Goal: Task Accomplishment & Management: Manage account settings

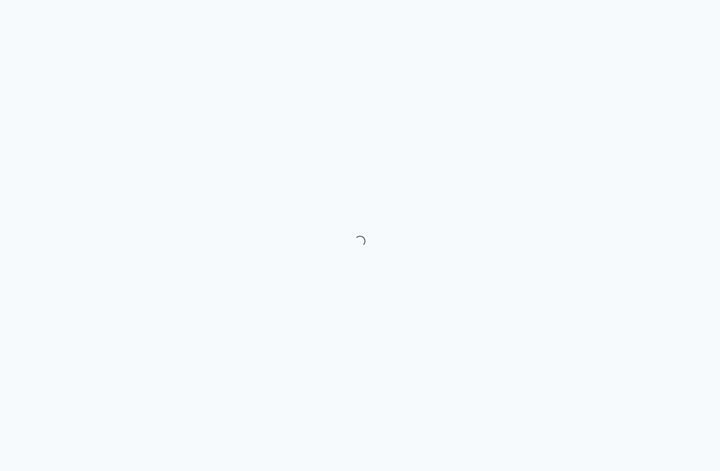
select select "month"
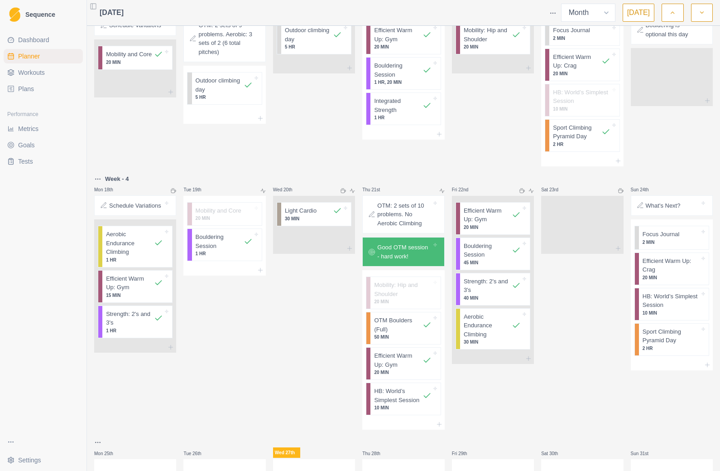
scroll to position [491, 0]
click at [682, 280] on p "20 MIN" at bounding box center [671, 276] width 57 height 7
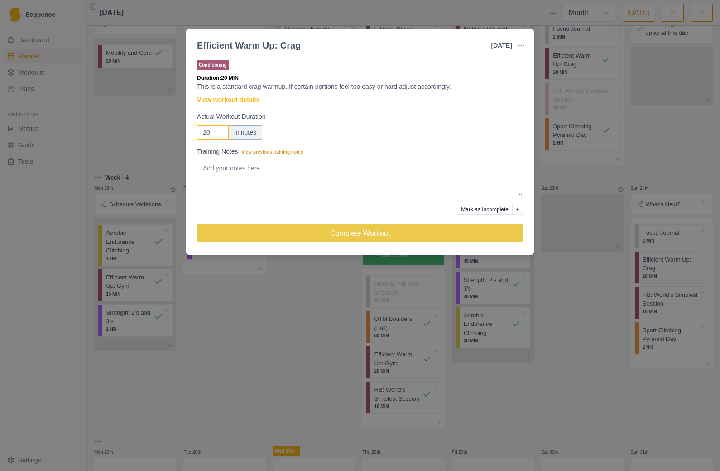
click at [224, 131] on input "20" at bounding box center [213, 132] width 32 height 14
type input "2"
type input "15"
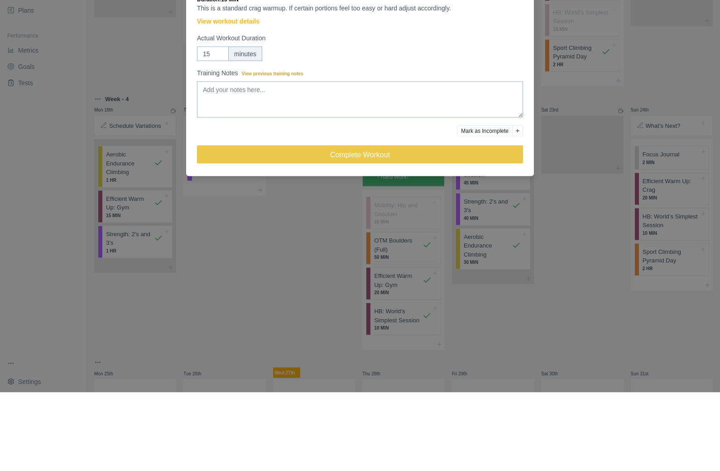
click at [392, 224] on button "Complete Workout" at bounding box center [360, 233] width 326 height 18
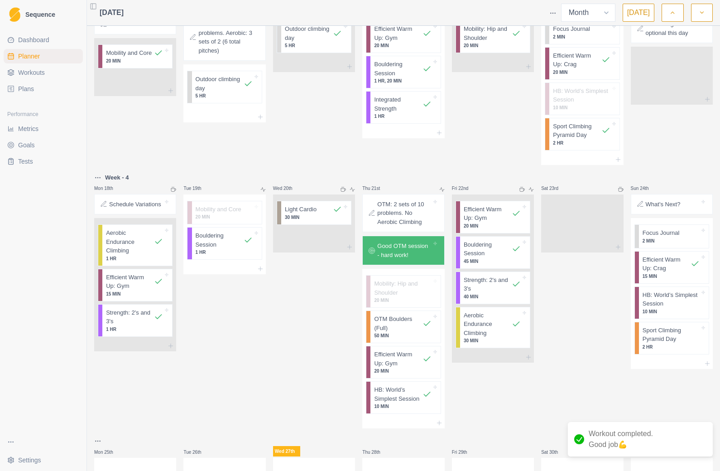
click at [668, 343] on p "Sport Climbing Pyramid Day" at bounding box center [671, 335] width 57 height 18
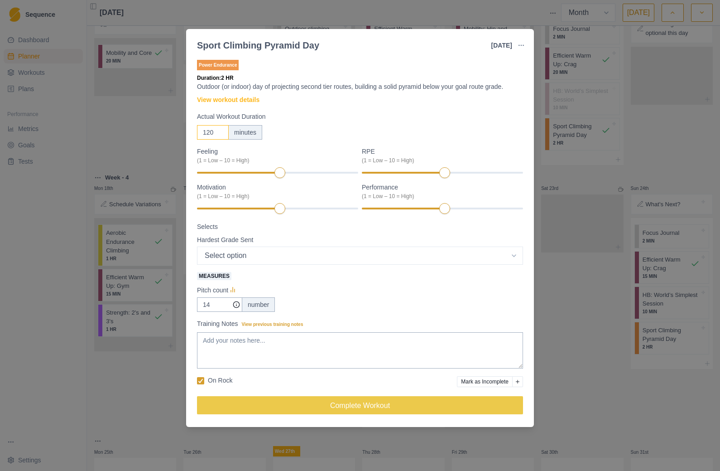
click at [221, 132] on input "120" at bounding box center [213, 132] width 32 height 14
type input "180"
click at [478, 183] on label "Performance (1 = Low – 10 = High)" at bounding box center [440, 192] width 156 height 18
click at [301, 203] on div "Motivation (1 = Low – 10 = High)" at bounding box center [277, 199] width 161 height 32
click at [326, 211] on div at bounding box center [277, 208] width 161 height 6
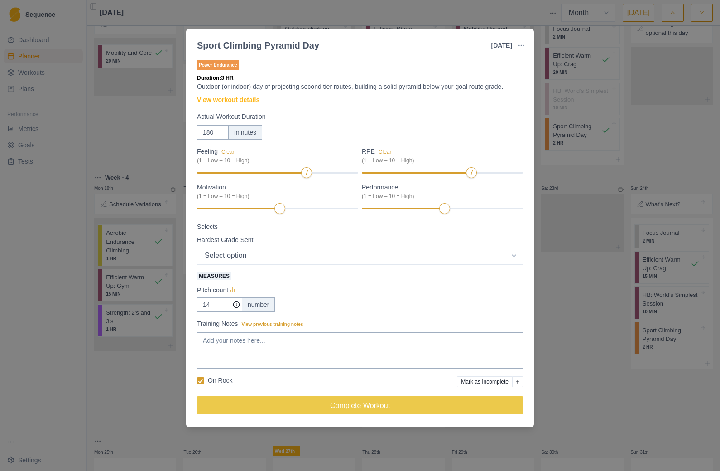
click at [331, 217] on div "Feeling Clear (1 = Low – 10 = High) 7 RPE Clear (1 = Low – 10 = High) 7 Motivat…" at bounding box center [360, 229] width 326 height 165
click at [488, 211] on div at bounding box center [442, 208] width 161 height 6
click at [522, 253] on select "Select option 5.4 5.5 5.6 5.7 5.8 5.9 5.10a 5.10b 5.10c 5.10d 5.11a 5.11b 5.11c…" at bounding box center [360, 255] width 326 height 18
click at [214, 350] on textarea "Training Notes View previous training notes" at bounding box center [360, 350] width 326 height 36
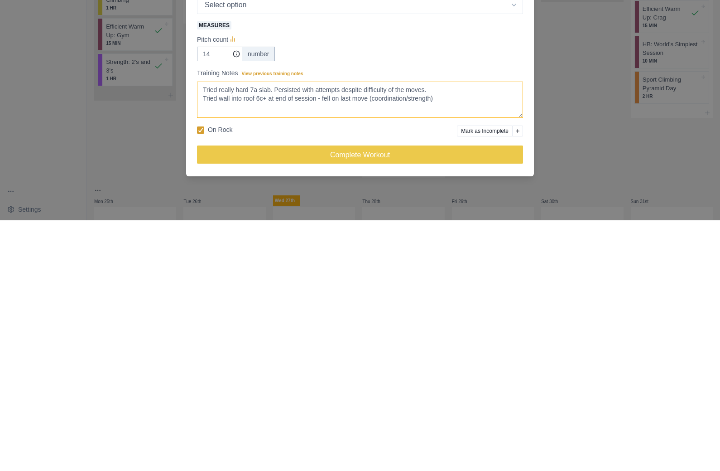
type textarea "Tried really hard 7a slab. Persisted with attempts despite difficulty of the mo…"
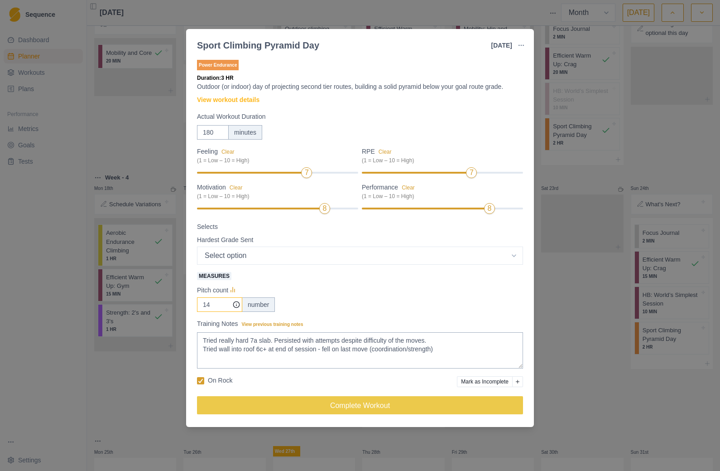
click at [217, 303] on input "14" at bounding box center [219, 304] width 45 height 14
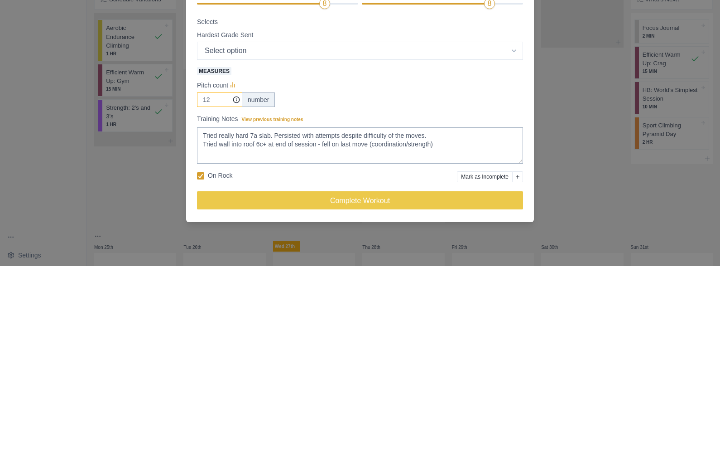
type input "12"
click at [522, 246] on select "Select option 5.4 5.5 5.6 5.7 5.8 5.9 5.10a 5.10b 5.10c 5.10d 5.11a 5.11b 5.11c…" at bounding box center [360, 255] width 326 height 18
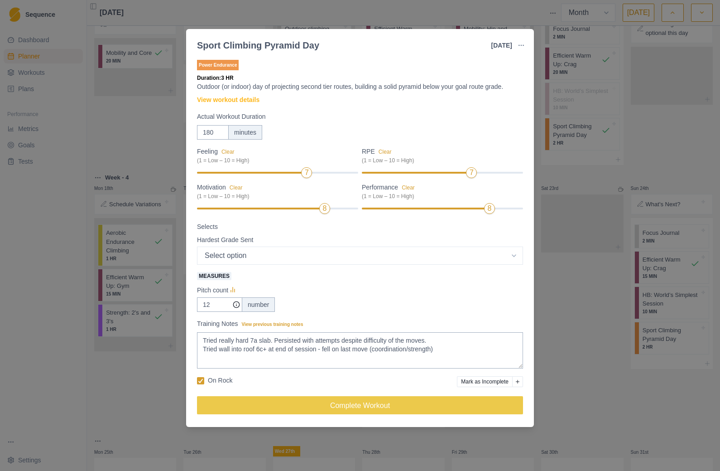
select select "12"
click at [456, 348] on textarea "Tried really hard 7a slab. Persisted with attempts despite difficulty of the mo…" at bounding box center [360, 350] width 326 height 36
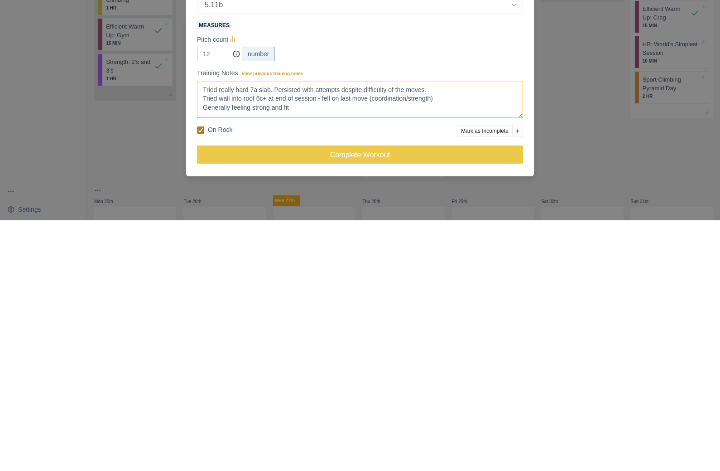
type textarea "Tried really hard 7a slab. Persisted with attempts despite difficulty of the mo…"
click at [198, 377] on span at bounding box center [200, 380] width 7 height 7
click at [197, 380] on input "On Rock" at bounding box center [197, 380] width 0 height 0
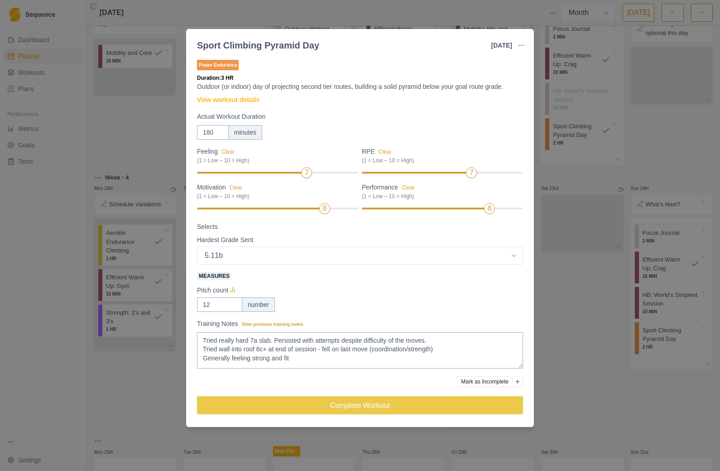
click at [373, 406] on button "Complete Workout" at bounding box center [360, 405] width 326 height 18
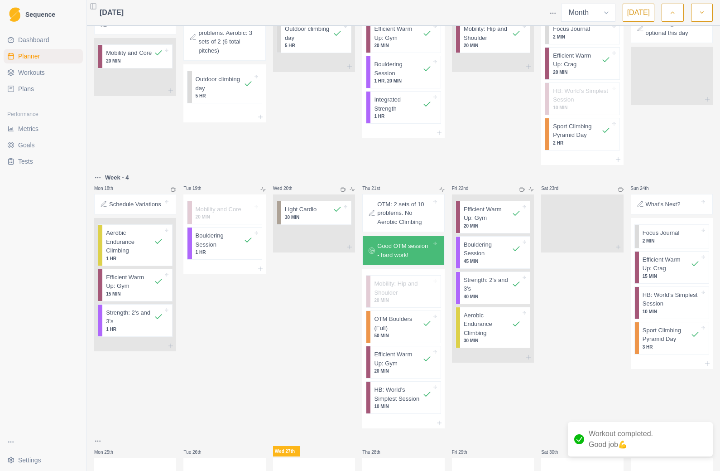
click at [698, 308] on p "HB: World’s Simplest Session" at bounding box center [671, 299] width 57 height 18
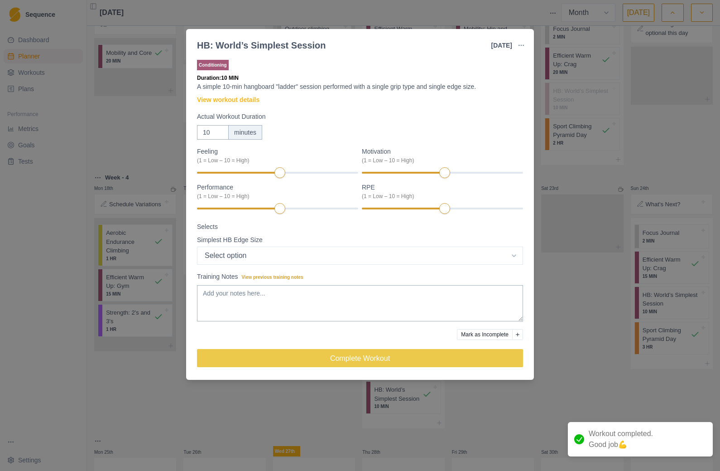
click at [506, 335] on button "Mark as Incomplete" at bounding box center [485, 334] width 56 height 11
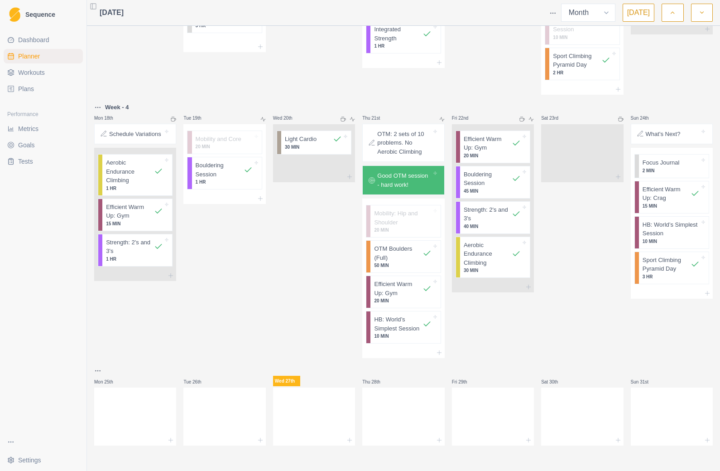
scroll to position [575, 0]
click at [236, 411] on div at bounding box center [225, 415] width 82 height 40
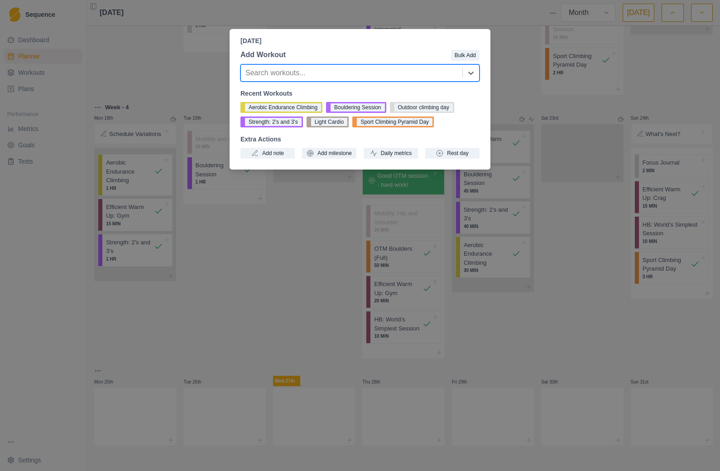
click at [397, 123] on button "Sport Climbing Pyramid Day" at bounding box center [394, 121] width 82 height 11
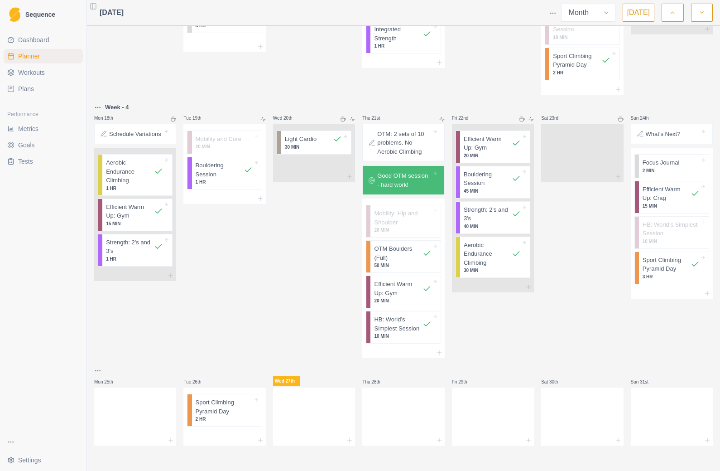
click at [218, 411] on p "Sport Climbing Pyramid Day" at bounding box center [224, 407] width 57 height 18
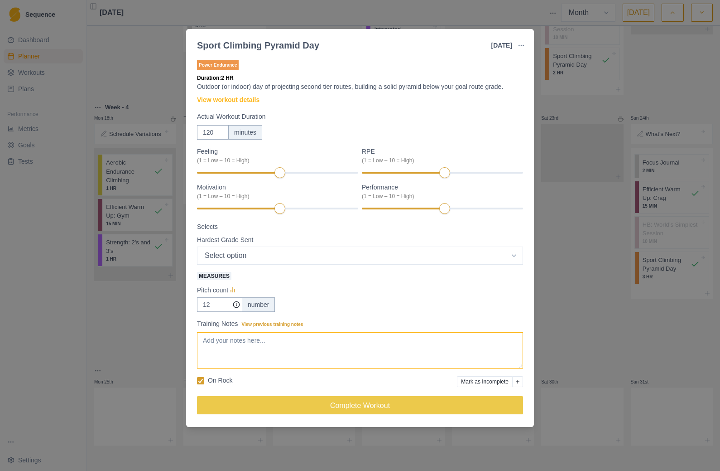
click at [212, 340] on textarea "Training Notes View previous training notes" at bounding box center [360, 350] width 326 height 36
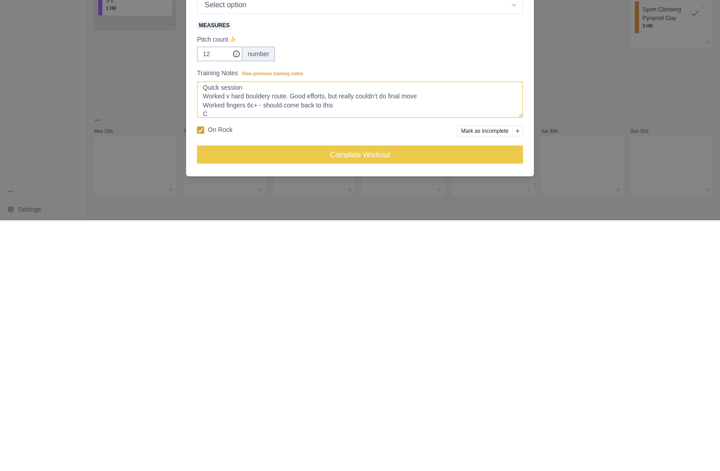
scroll to position [2, 0]
type textarea "Quick session Worked v hard bouldery route. Good efforts, but really couldn’t d…"
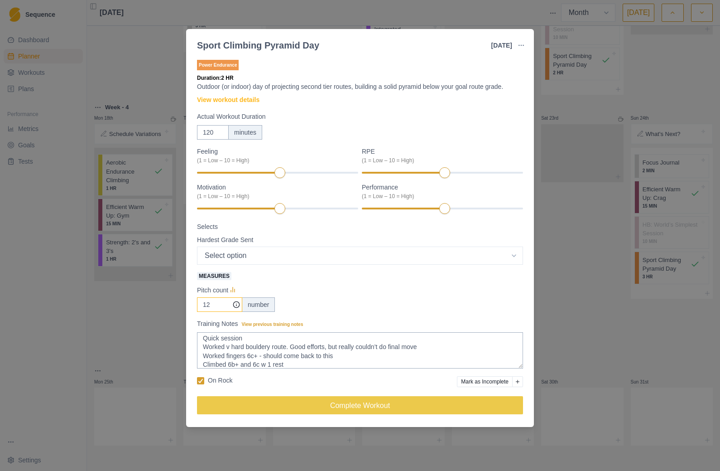
click at [220, 310] on input "12" at bounding box center [219, 304] width 45 height 14
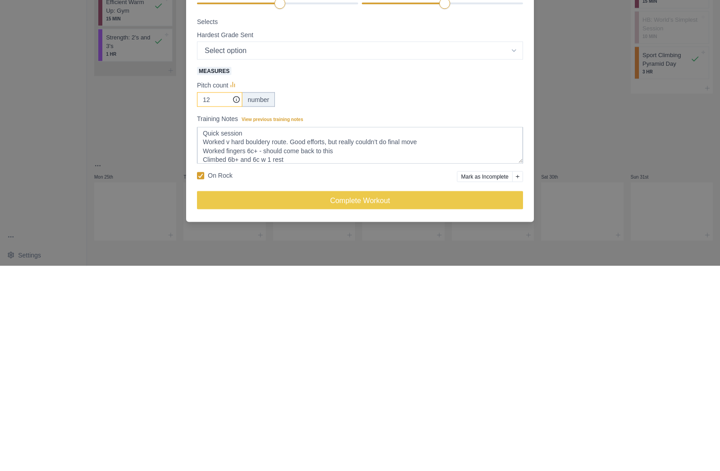
type input "1"
type input "4"
click at [519, 246] on select "Select option 5.4 5.5 5.6 5.7 5.8 5.9 5.10a 5.10b 5.10c 5.10d 5.11a 5.11b 5.11c…" at bounding box center [360, 255] width 326 height 18
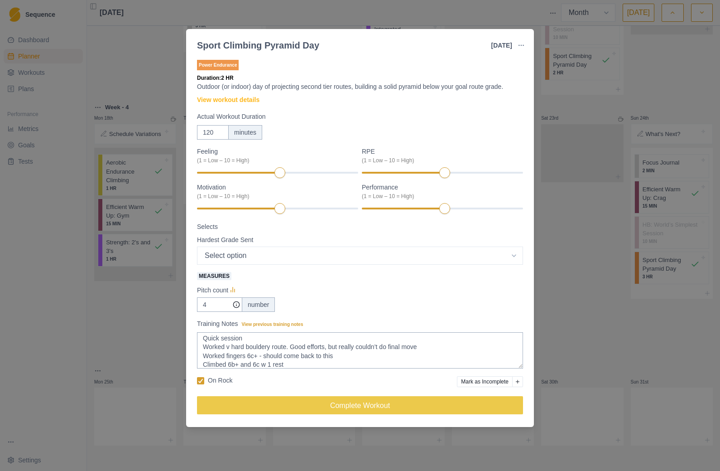
select select "11"
click at [199, 376] on label "On Rock" at bounding box center [214, 381] width 35 height 10
click at [197, 380] on input "On Rock" at bounding box center [197, 380] width 0 height 0
click at [378, 408] on button "Complete Workout" at bounding box center [360, 405] width 326 height 18
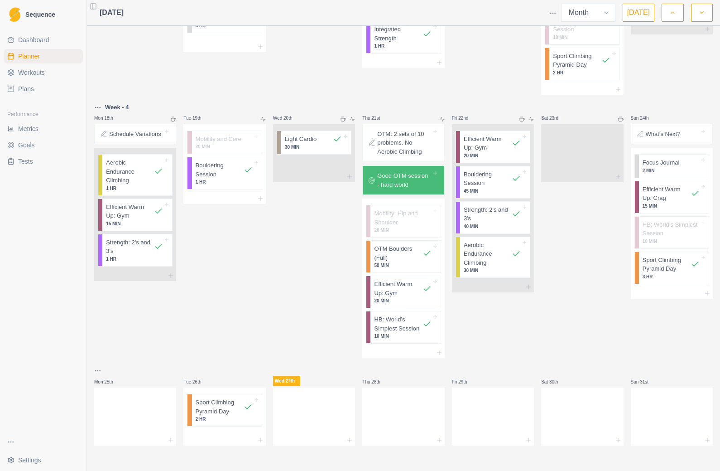
click at [673, 419] on div at bounding box center [672, 415] width 82 height 40
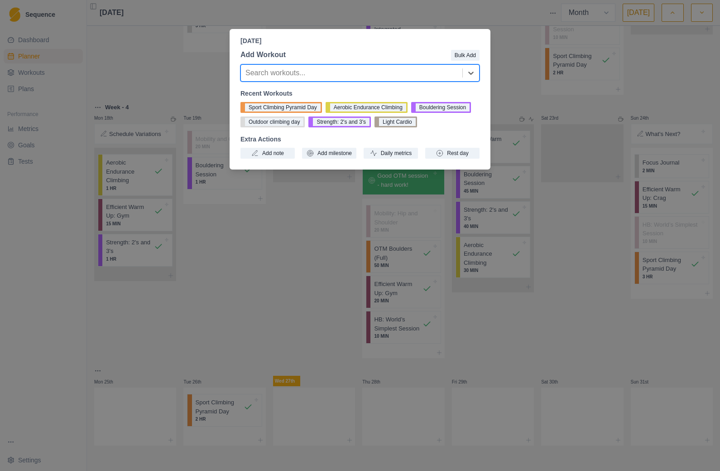
click at [305, 121] on button "Outdoor climbing day" at bounding box center [273, 121] width 64 height 11
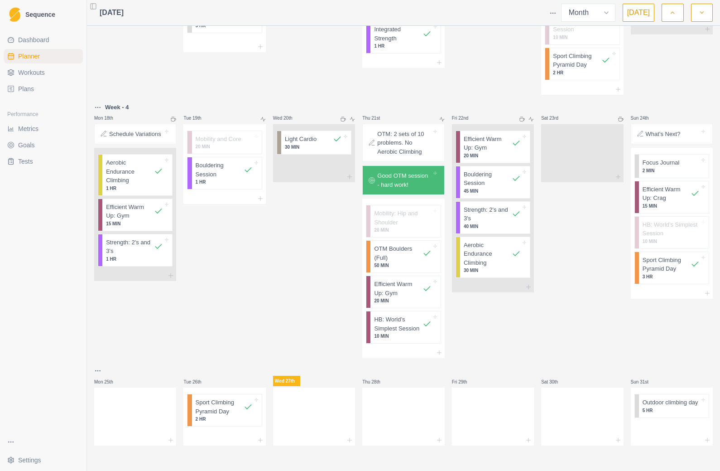
click at [679, 404] on p "Outdoor climbing day" at bounding box center [671, 402] width 56 height 9
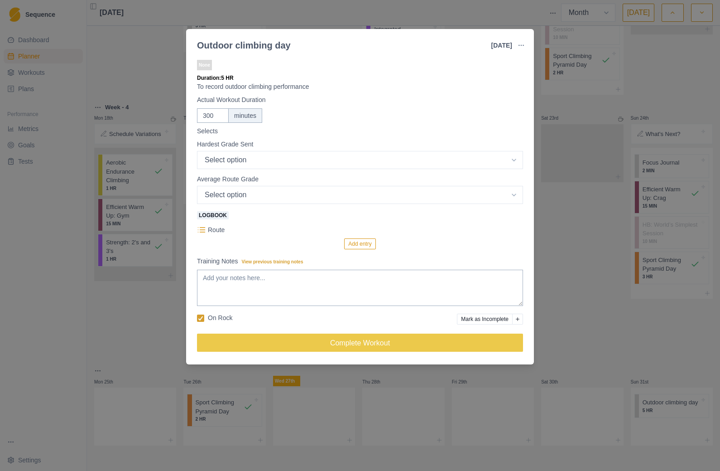
click at [520, 164] on select "Select option 5.4 5.5 5.6 5.7 5.8 5.9 5.10a 5.10b 5.10c 5.10d 5.11a 5.11b 5.11c…" at bounding box center [360, 160] width 326 height 18
click at [687, 410] on div "Outdoor climbing day [DATE] Link To Goal View Workout Metrics Edit Original Wor…" at bounding box center [360, 235] width 720 height 471
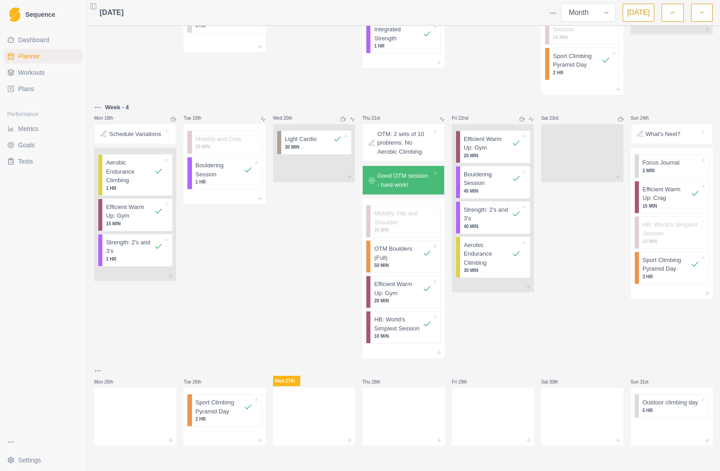
click at [694, 414] on p "5 HR" at bounding box center [671, 410] width 57 height 7
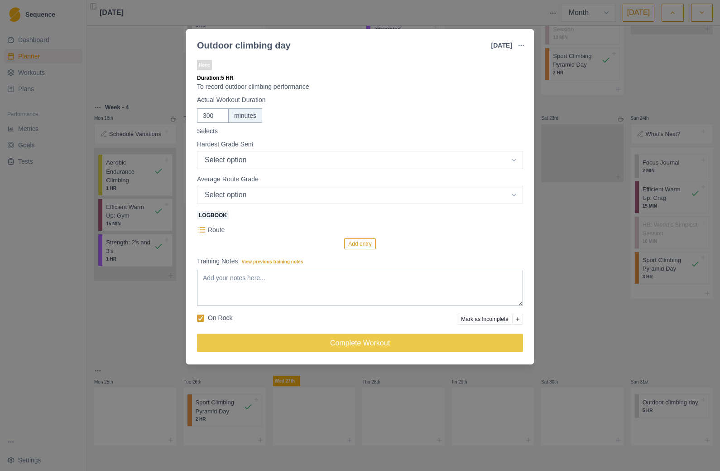
click at [706, 396] on div "Outdoor climbing day [DATE] Link To Goal View Workout Metrics Edit Original Wor…" at bounding box center [360, 235] width 720 height 471
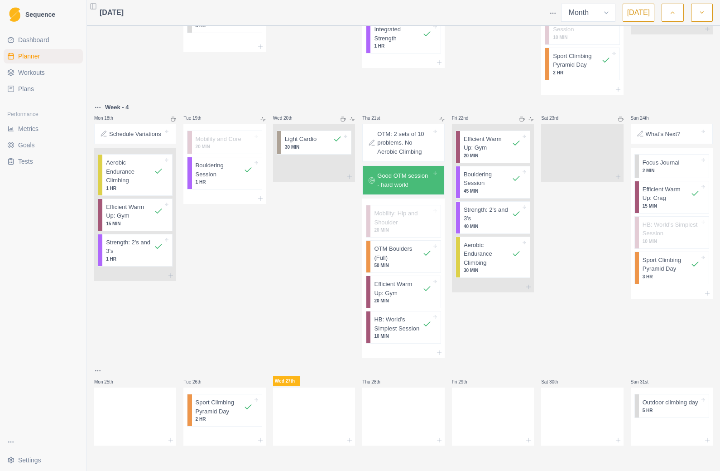
click at [705, 402] on div "Outdoor climbing day 5 HR" at bounding box center [674, 405] width 70 height 23
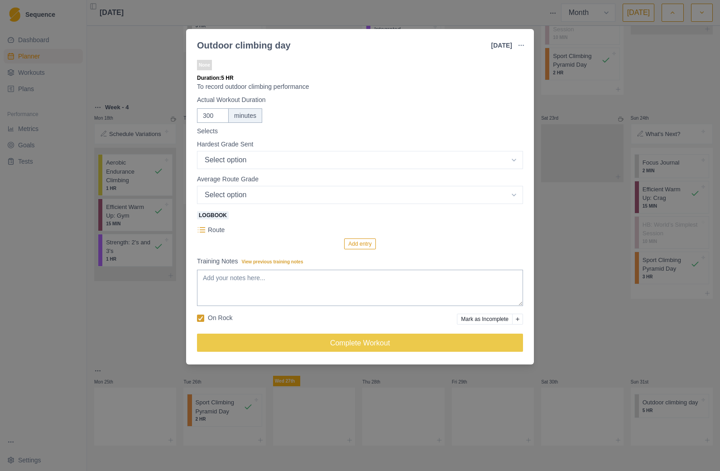
click at [527, 50] on button "button" at bounding box center [521, 45] width 18 height 18
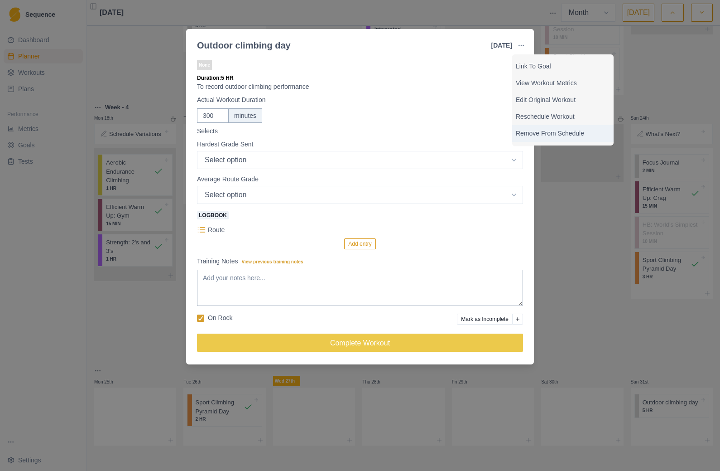
click at [576, 135] on p "Remove From Schedule" at bounding box center [563, 134] width 94 height 10
